Goal: Transaction & Acquisition: Purchase product/service

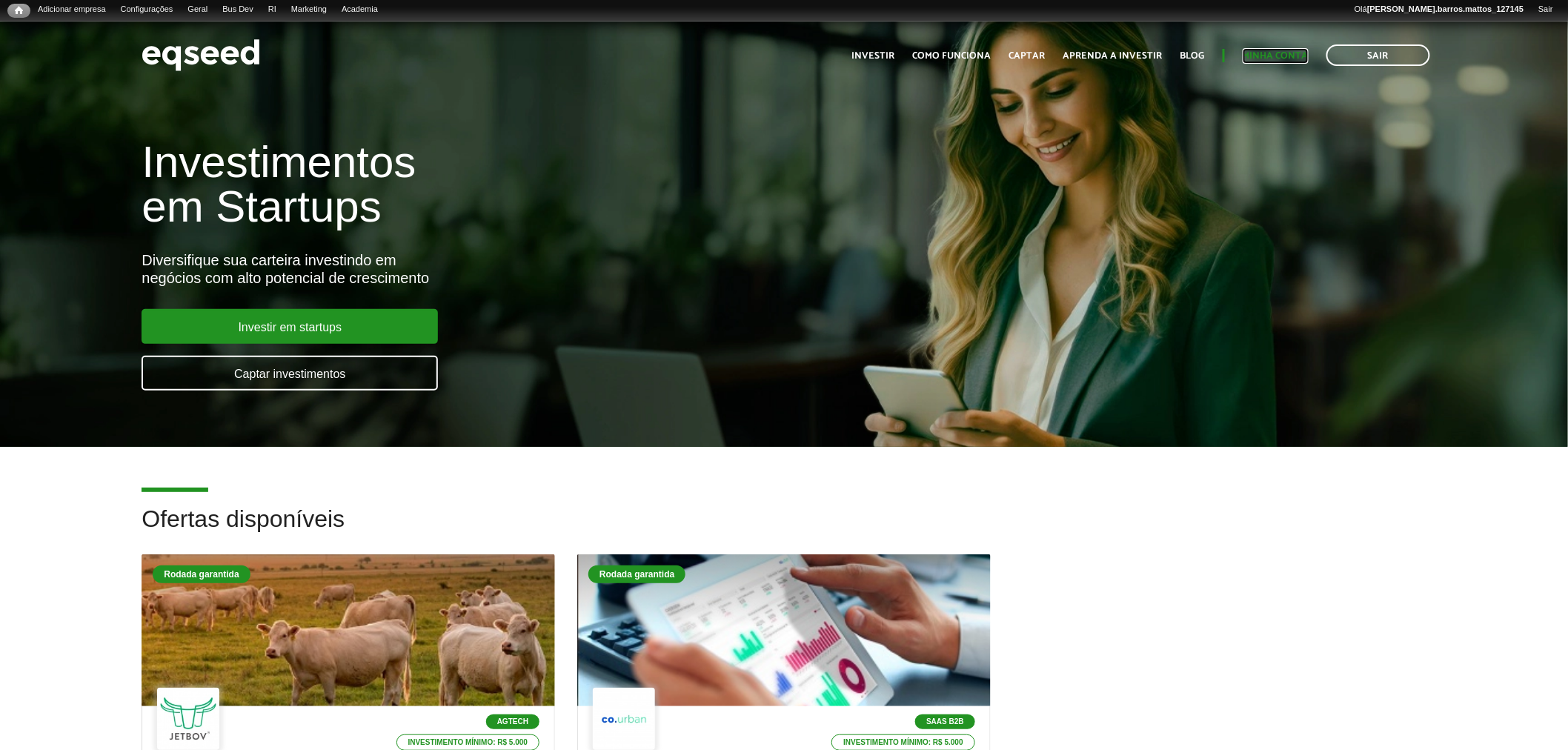
click at [1251, 52] on link "Minha conta" at bounding box center [1275, 56] width 66 height 9
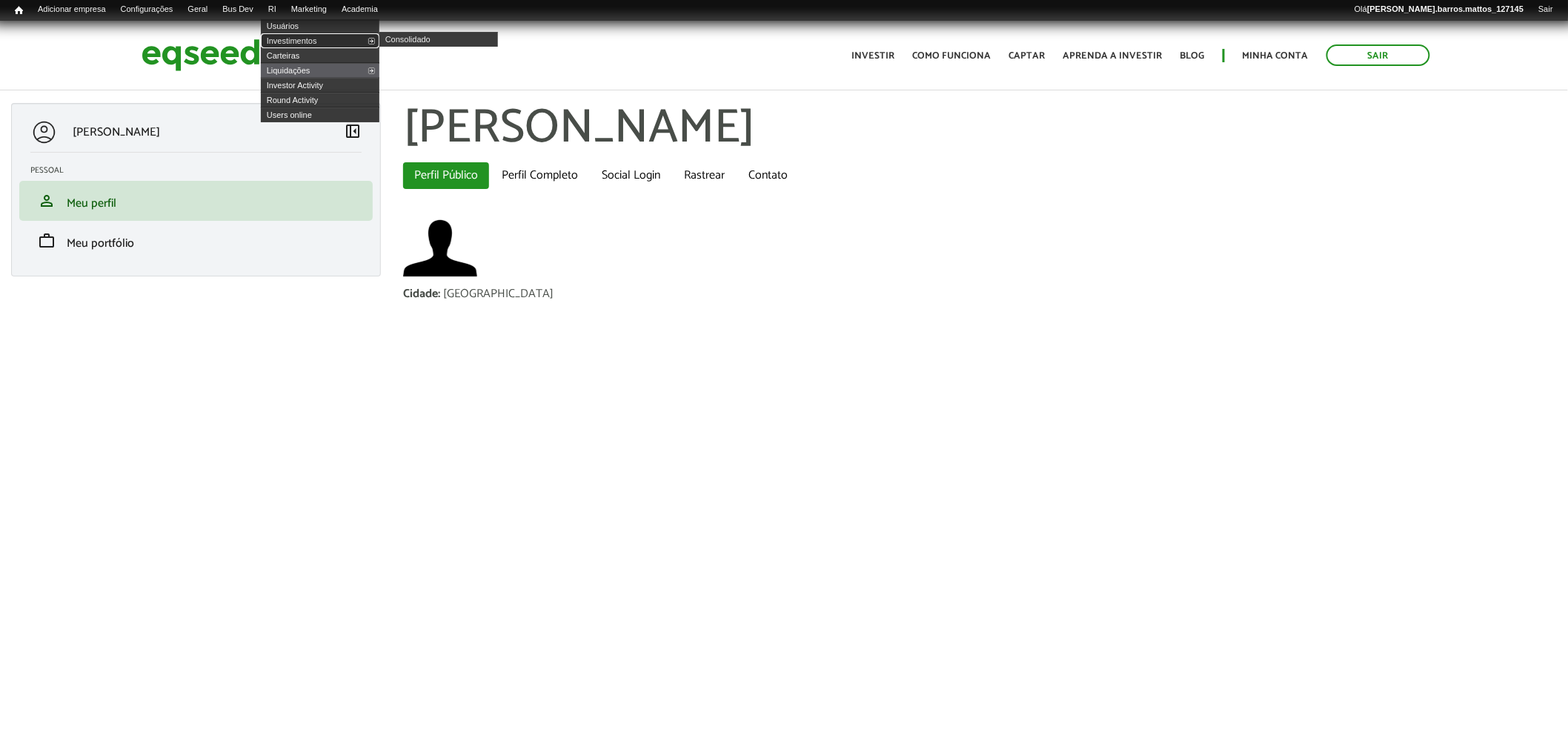
click at [310, 34] on link "Investimentos" at bounding box center [320, 41] width 119 height 15
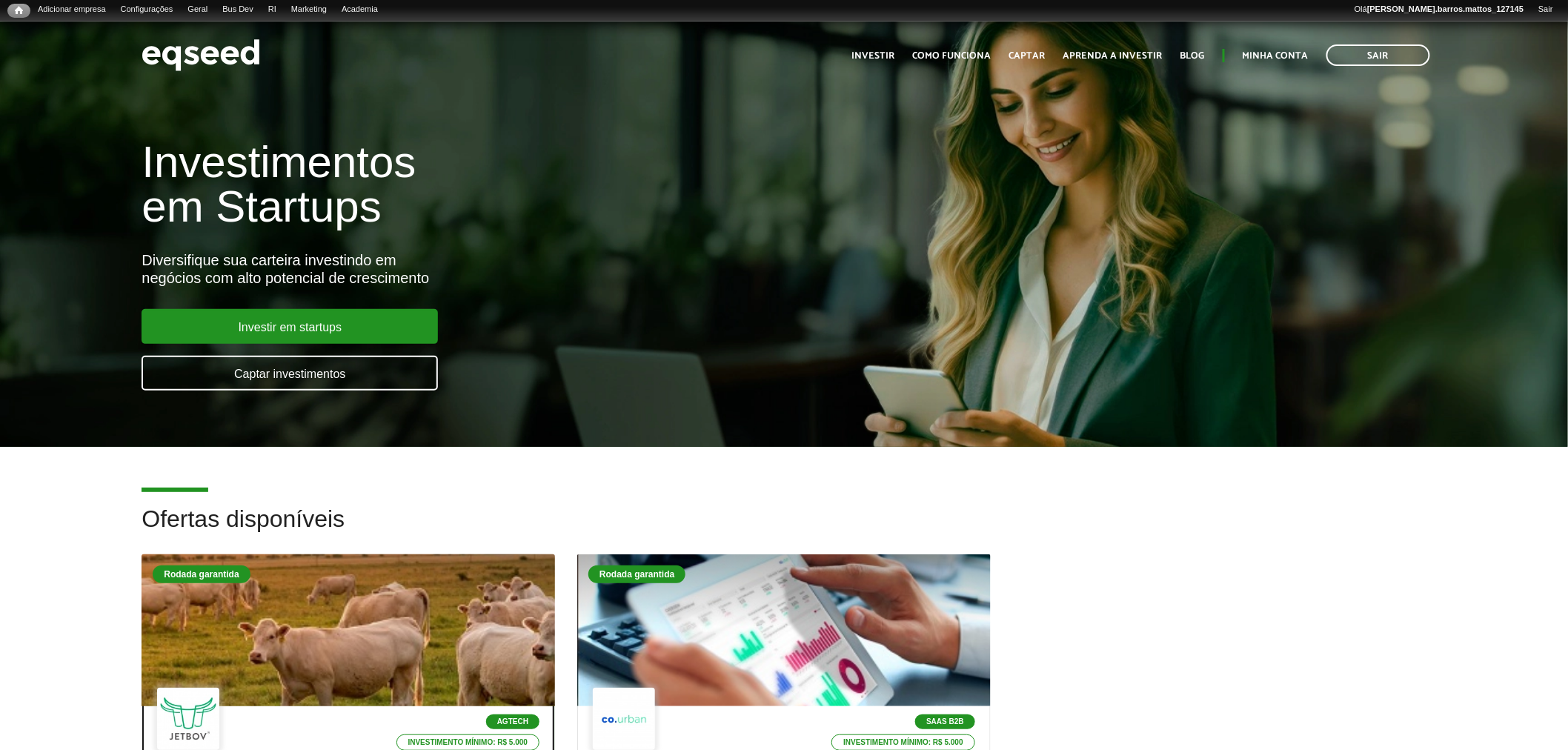
click at [379, 641] on div at bounding box center [348, 631] width 496 height 183
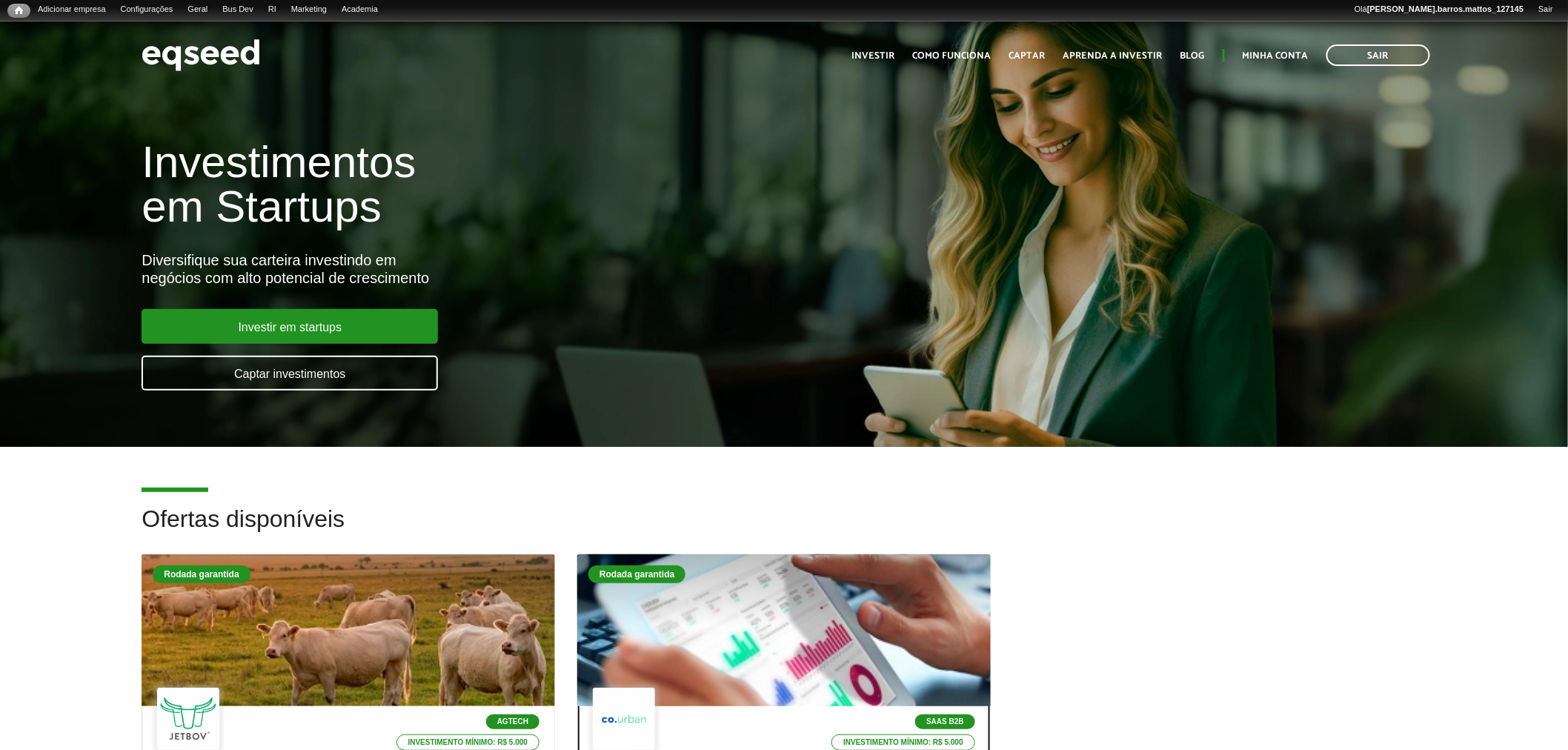
click at [660, 592] on div at bounding box center [784, 631] width 496 height 183
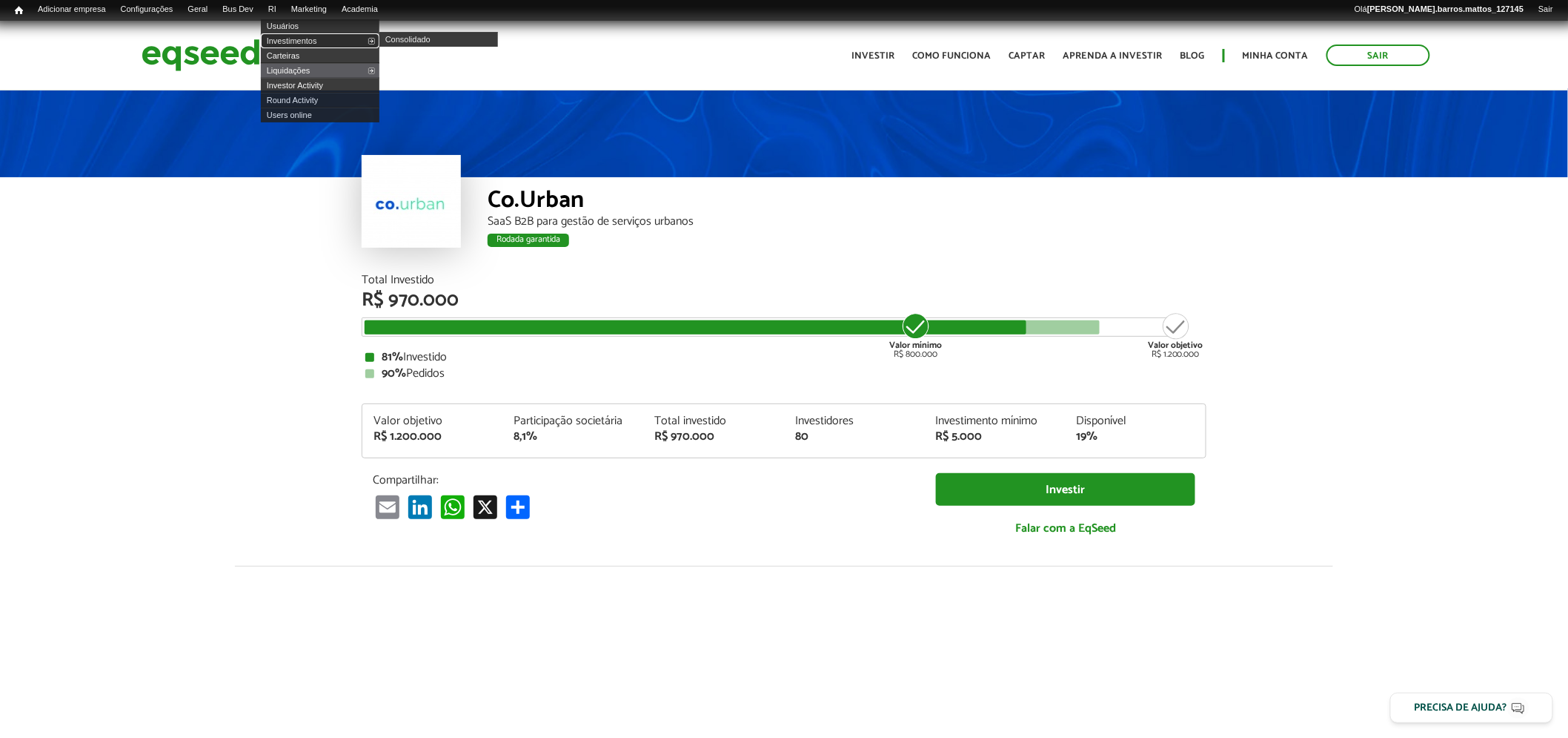
click at [291, 45] on link "Investimentos" at bounding box center [320, 41] width 119 height 15
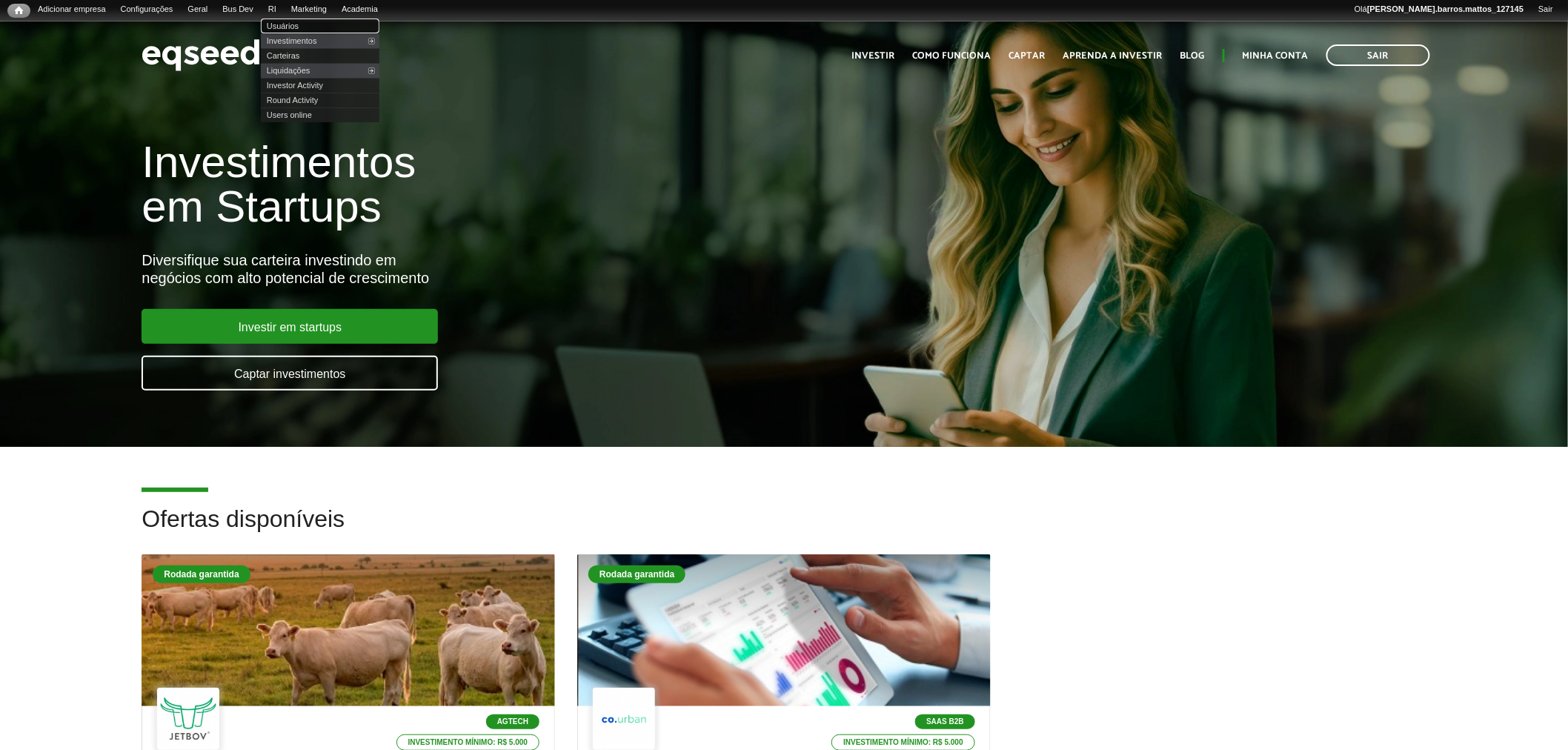
click at [289, 23] on link "Usuários" at bounding box center [320, 26] width 119 height 15
